Goal: Entertainment & Leisure: Browse casually

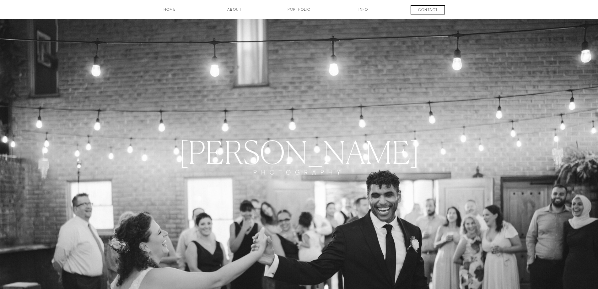
click at [305, 11] on h3 "Portfolio" at bounding box center [299, 12] width 46 height 11
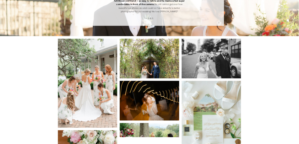
scroll to position [628, 0]
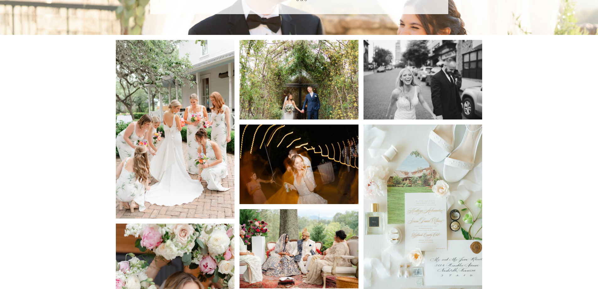
click at [177, 123] on img at bounding box center [175, 129] width 119 height 178
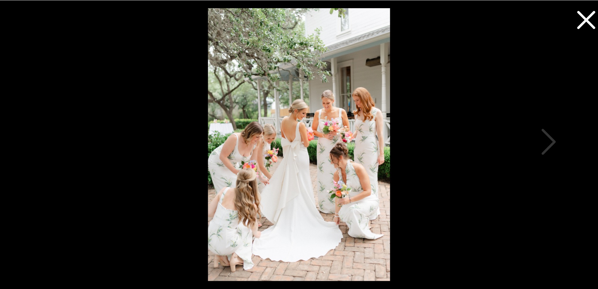
scroll to position [697, 0]
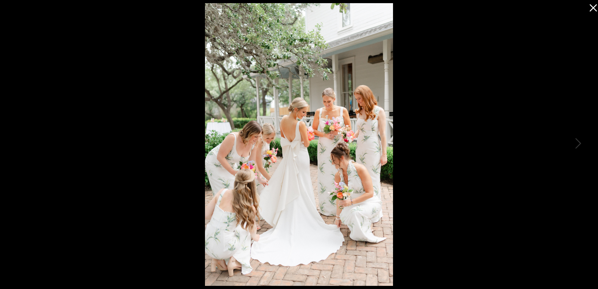
click at [590, 7] on icon at bounding box center [592, 6] width 13 height 13
click at [592, 8] on icon at bounding box center [592, 6] width 13 height 13
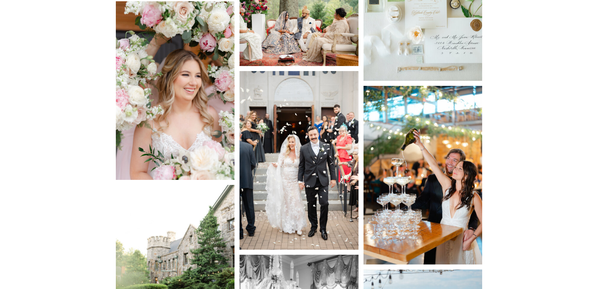
scroll to position [854, 0]
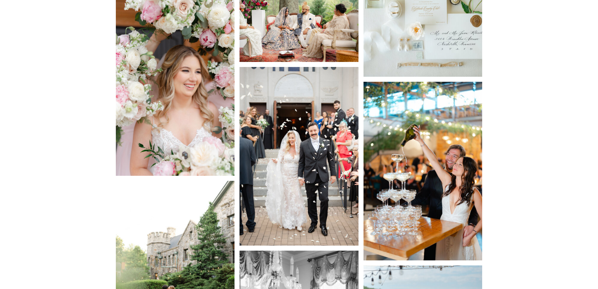
click at [322, 157] on img at bounding box center [299, 156] width 119 height 178
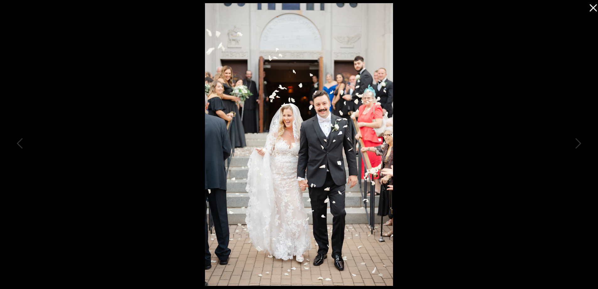
click at [592, 9] on icon at bounding box center [593, 7] width 7 height 7
drag, startPoint x: 590, startPoint y: 12, endPoint x: 589, endPoint y: 7, distance: 5.0
click at [589, 7] on div at bounding box center [592, 6] width 13 height 13
click at [591, 8] on icon at bounding box center [592, 6] width 13 height 13
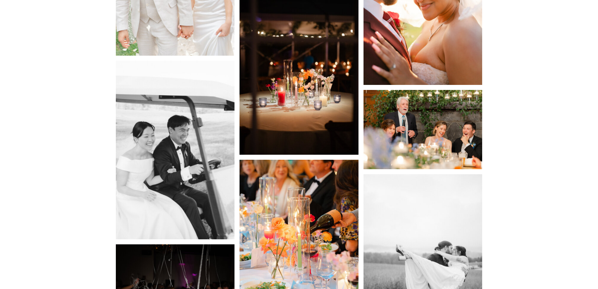
scroll to position [1765, 0]
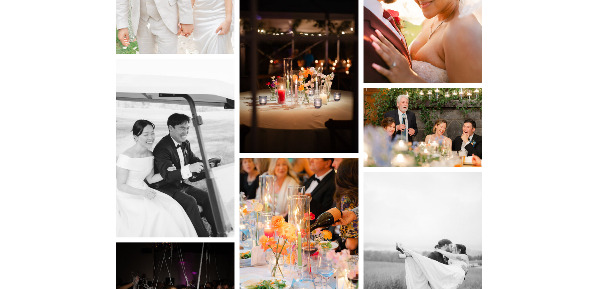
click at [455, 137] on img at bounding box center [423, 127] width 119 height 79
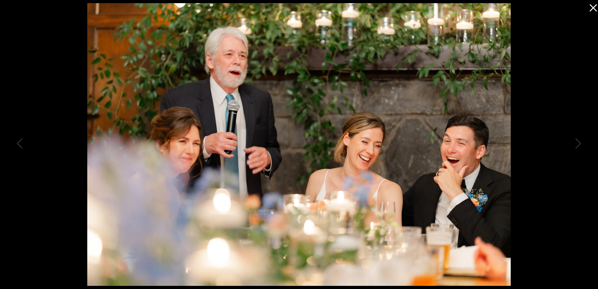
click at [591, 8] on icon at bounding box center [592, 6] width 13 height 13
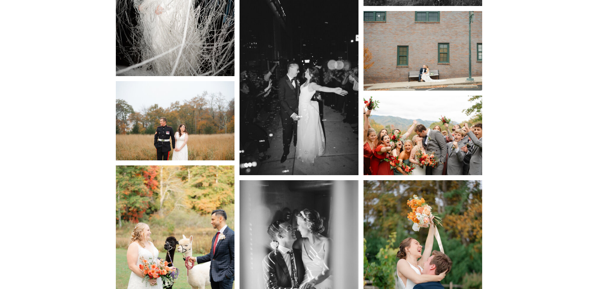
scroll to position [2111, 0]
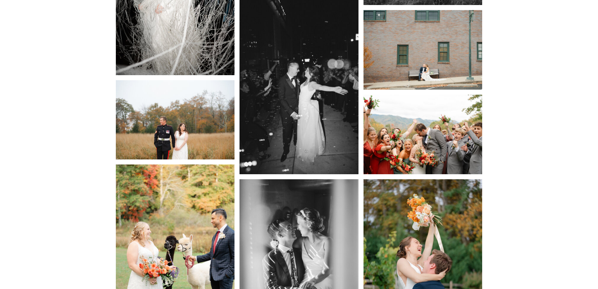
click at [434, 133] on img at bounding box center [423, 134] width 119 height 79
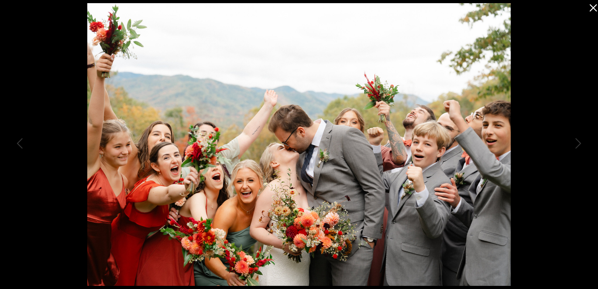
click at [595, 7] on icon at bounding box center [593, 7] width 7 height 7
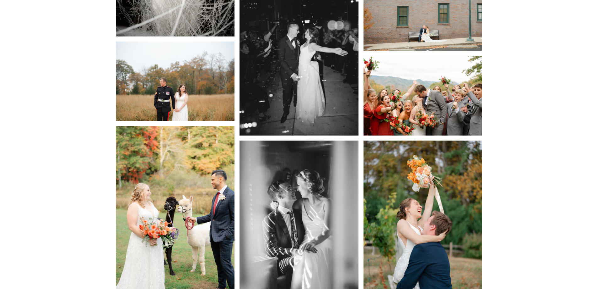
scroll to position [2142, 0]
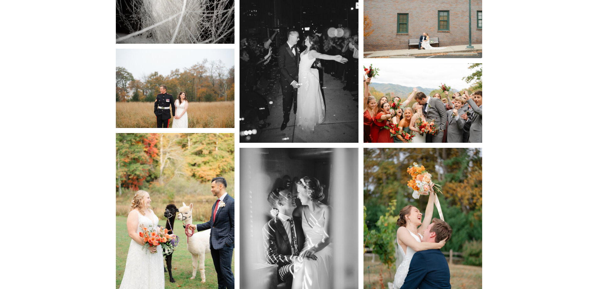
click at [178, 106] on img at bounding box center [175, 88] width 119 height 79
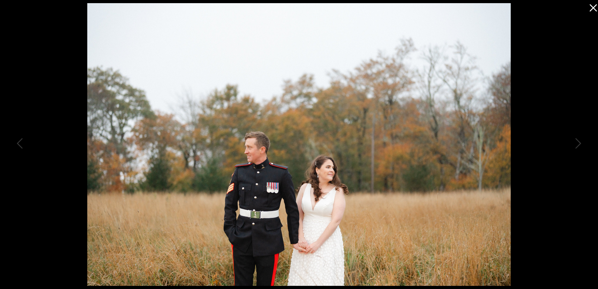
click at [588, 7] on icon at bounding box center [592, 6] width 13 height 13
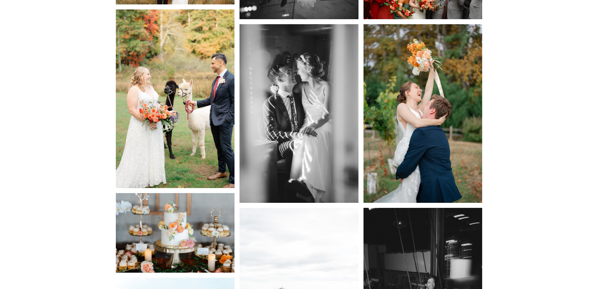
scroll to position [2268, 0]
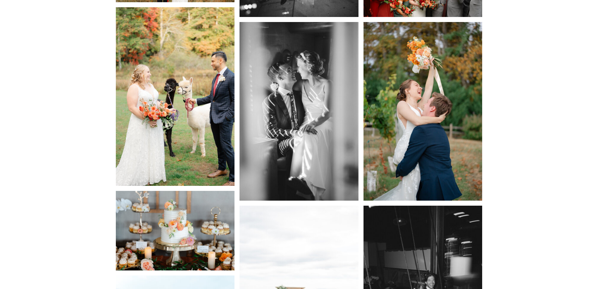
click at [421, 131] on img at bounding box center [423, 111] width 119 height 178
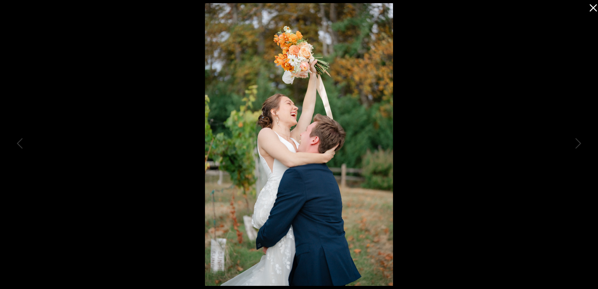
click at [593, 8] on icon at bounding box center [593, 7] width 7 height 7
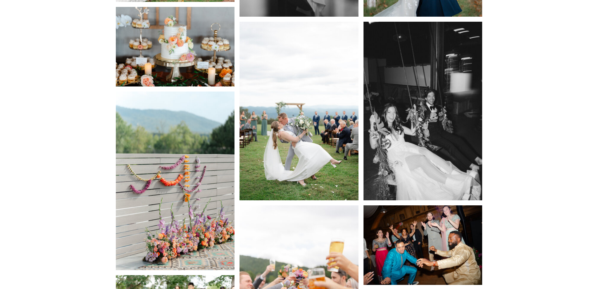
scroll to position [2456, 0]
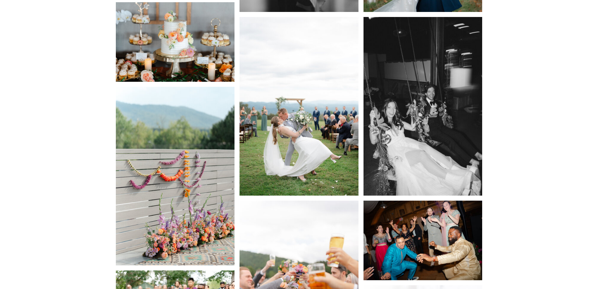
click at [294, 144] on img at bounding box center [299, 106] width 119 height 178
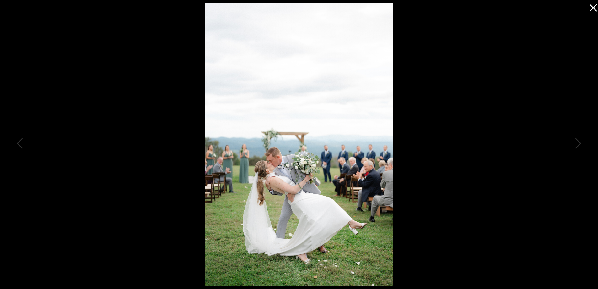
click at [596, 8] on icon at bounding box center [592, 6] width 13 height 13
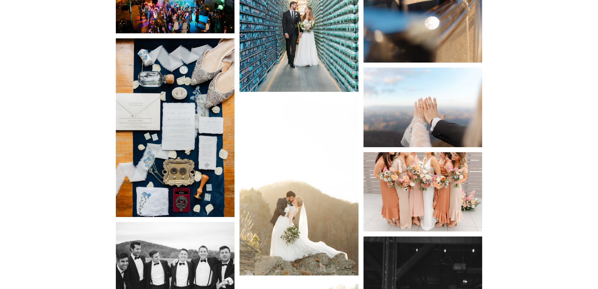
scroll to position [3493, 0]
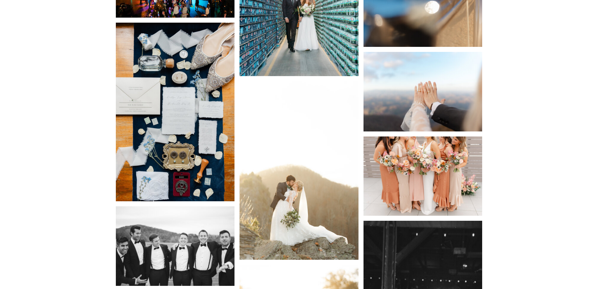
click at [199, 156] on img at bounding box center [175, 112] width 119 height 178
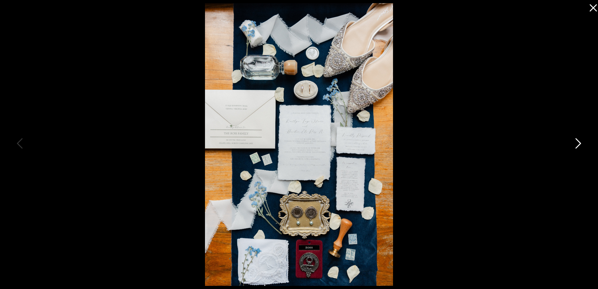
click at [576, 144] on icon at bounding box center [578, 144] width 16 height 19
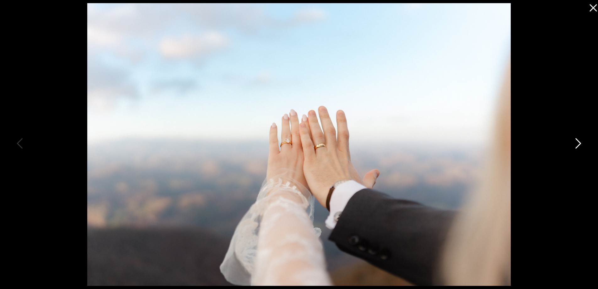
click at [574, 144] on icon at bounding box center [578, 144] width 16 height 19
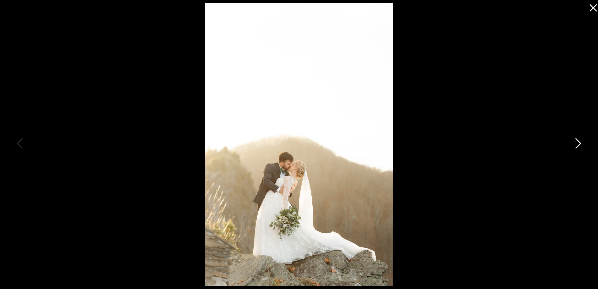
click at [578, 142] on icon at bounding box center [578, 144] width 16 height 19
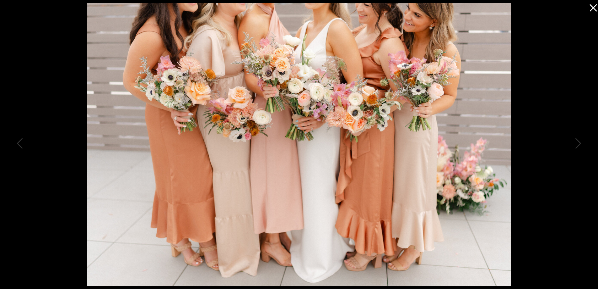
scroll to position [3336, 0]
click at [578, 144] on icon at bounding box center [578, 144] width 16 height 19
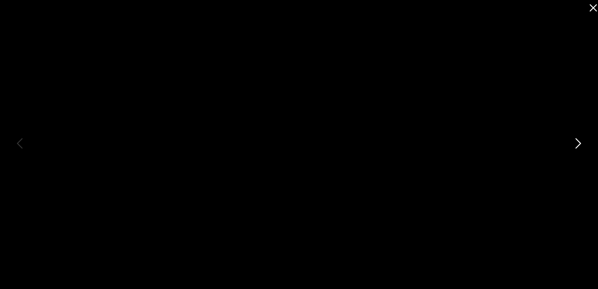
click at [578, 142] on icon at bounding box center [578, 144] width 16 height 19
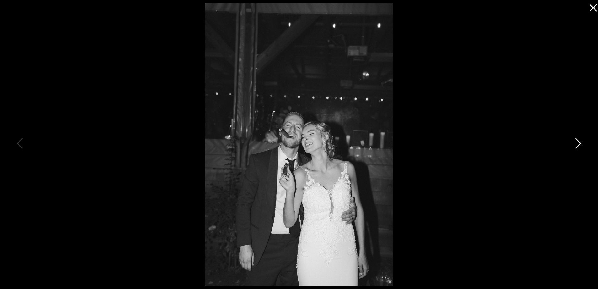
click at [580, 142] on icon at bounding box center [579, 143] width 6 height 10
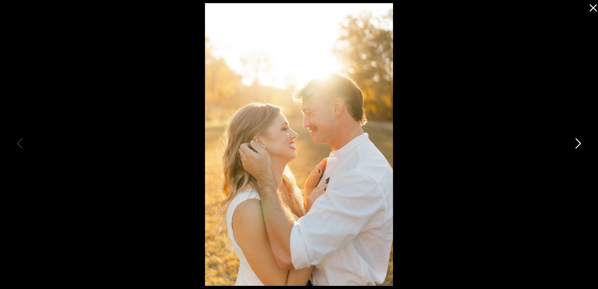
click at [580, 139] on icon at bounding box center [578, 144] width 16 height 19
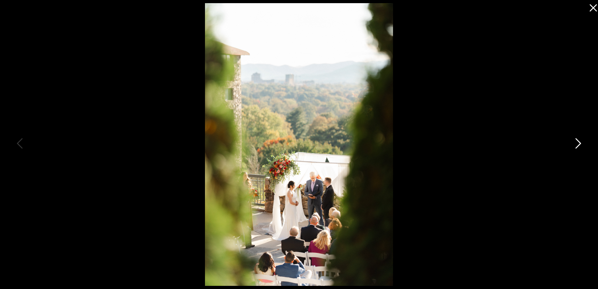
click at [578, 137] on icon at bounding box center [578, 144] width 16 height 19
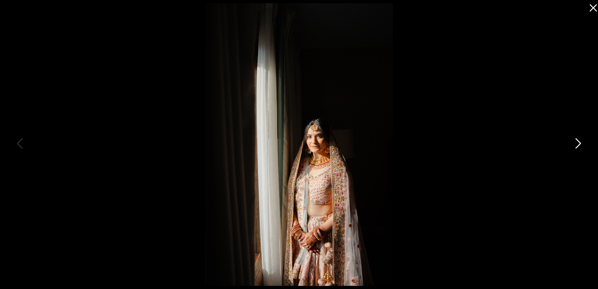
click at [578, 138] on icon at bounding box center [578, 144] width 16 height 19
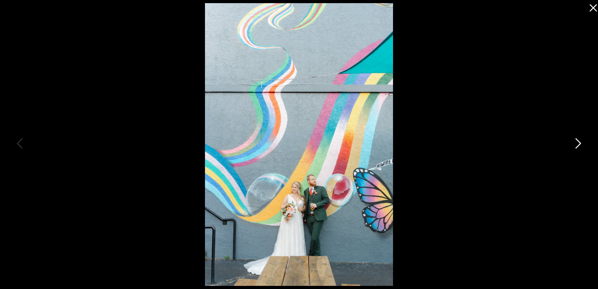
click at [578, 139] on icon at bounding box center [578, 144] width 16 height 19
